Goal: Task Accomplishment & Management: Manage account settings

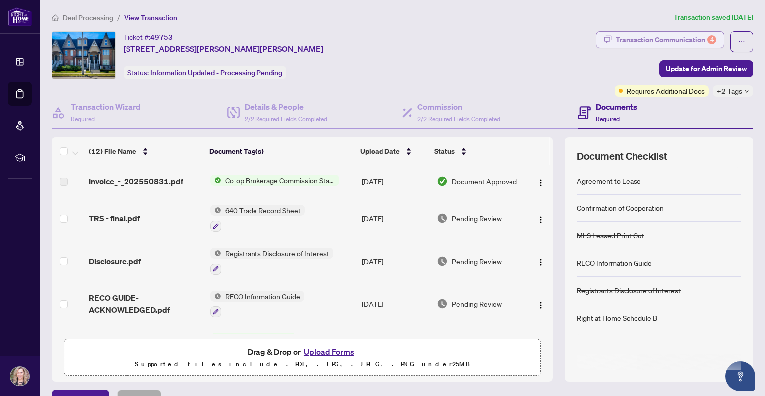
click at [664, 40] on div "Transaction Communication 4" at bounding box center [666, 40] width 101 height 16
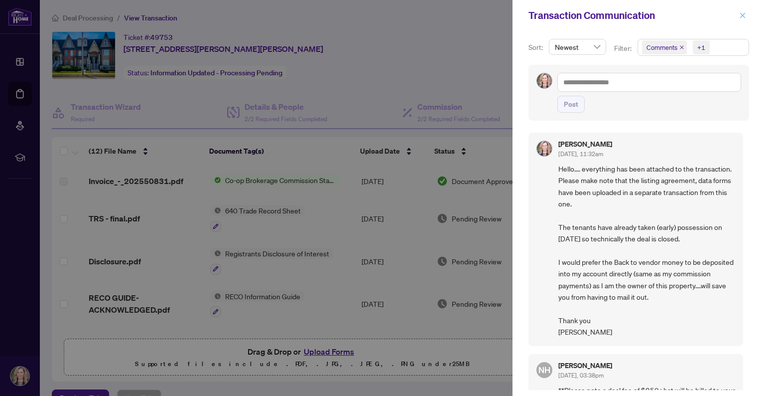
click at [741, 15] on icon "close" at bounding box center [742, 15] width 7 height 7
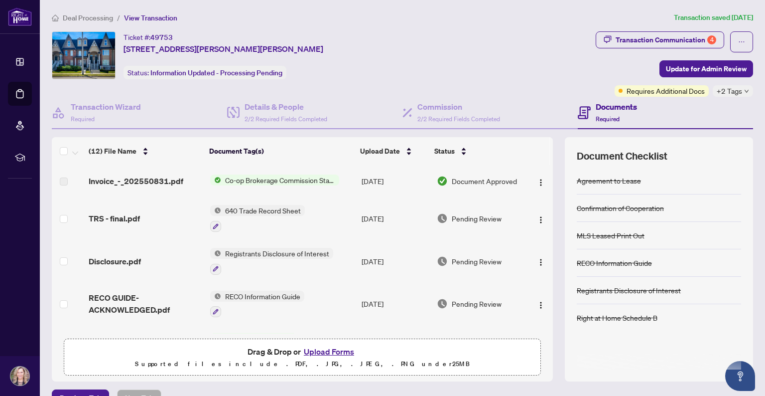
click at [725, 91] on span "+2 Tags" at bounding box center [729, 90] width 25 height 11
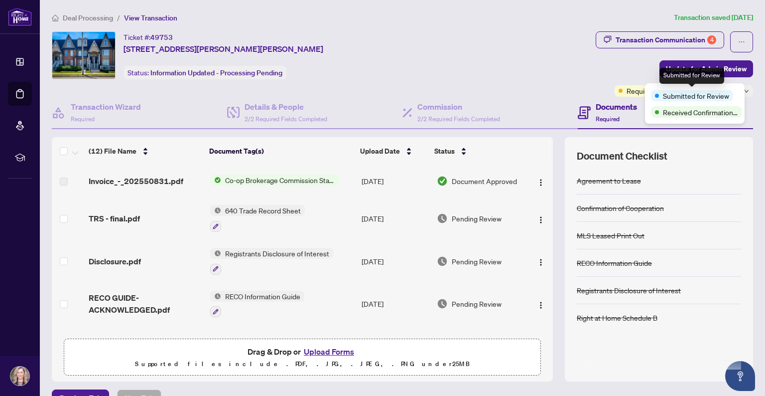
click at [725, 91] on span "Submitted for Review" at bounding box center [696, 95] width 66 height 11
click at [519, 49] on div "Ticket #: 49753 [STREET_ADDRESS][PERSON_NAME][PERSON_NAME] Status: Information …" at bounding box center [322, 55] width 540 height 48
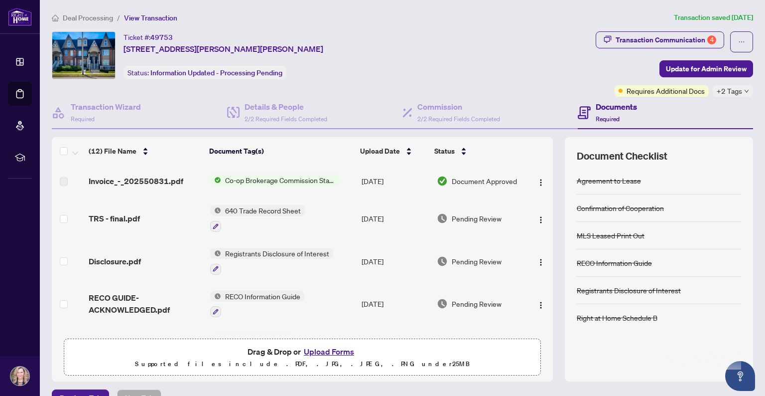
click at [90, 15] on span "Deal Processing" at bounding box center [88, 17] width 50 height 9
